Goal: Connect with others

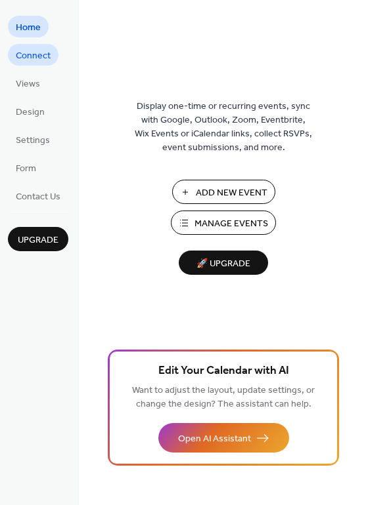
click at [21, 56] on span "Connect" at bounding box center [33, 56] width 35 height 14
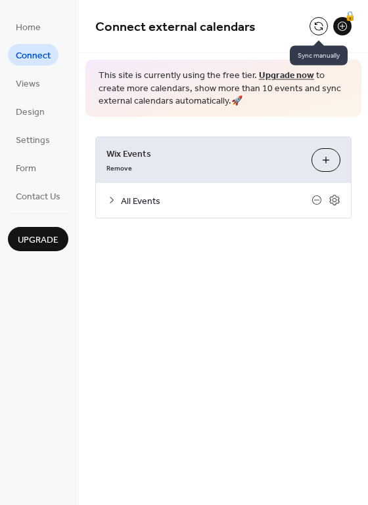
click at [320, 22] on button at bounding box center [318, 26] width 18 height 18
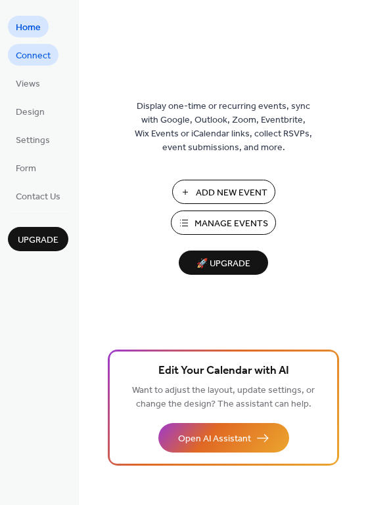
click at [51, 54] on link "Connect" at bounding box center [33, 55] width 51 height 22
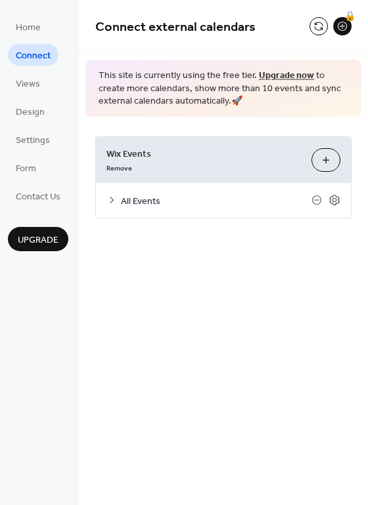
click at [324, 26] on button at bounding box center [318, 26] width 18 height 18
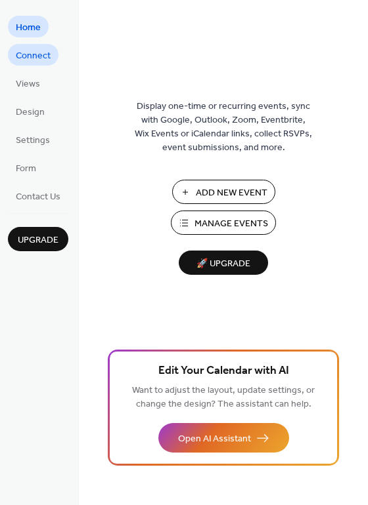
click at [43, 55] on span "Connect" at bounding box center [33, 56] width 35 height 14
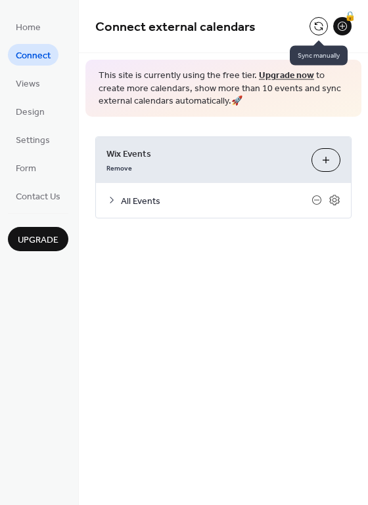
click at [318, 26] on button at bounding box center [318, 26] width 18 height 18
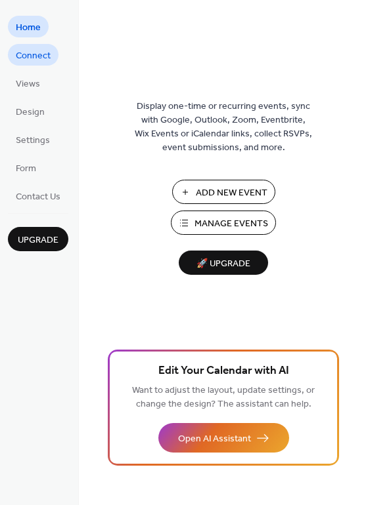
click at [47, 55] on span "Connect" at bounding box center [33, 56] width 35 height 14
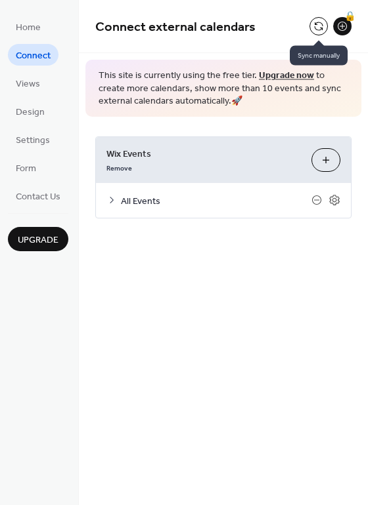
click at [324, 28] on button at bounding box center [318, 26] width 18 height 18
